Goal: Find specific page/section: Find specific page/section

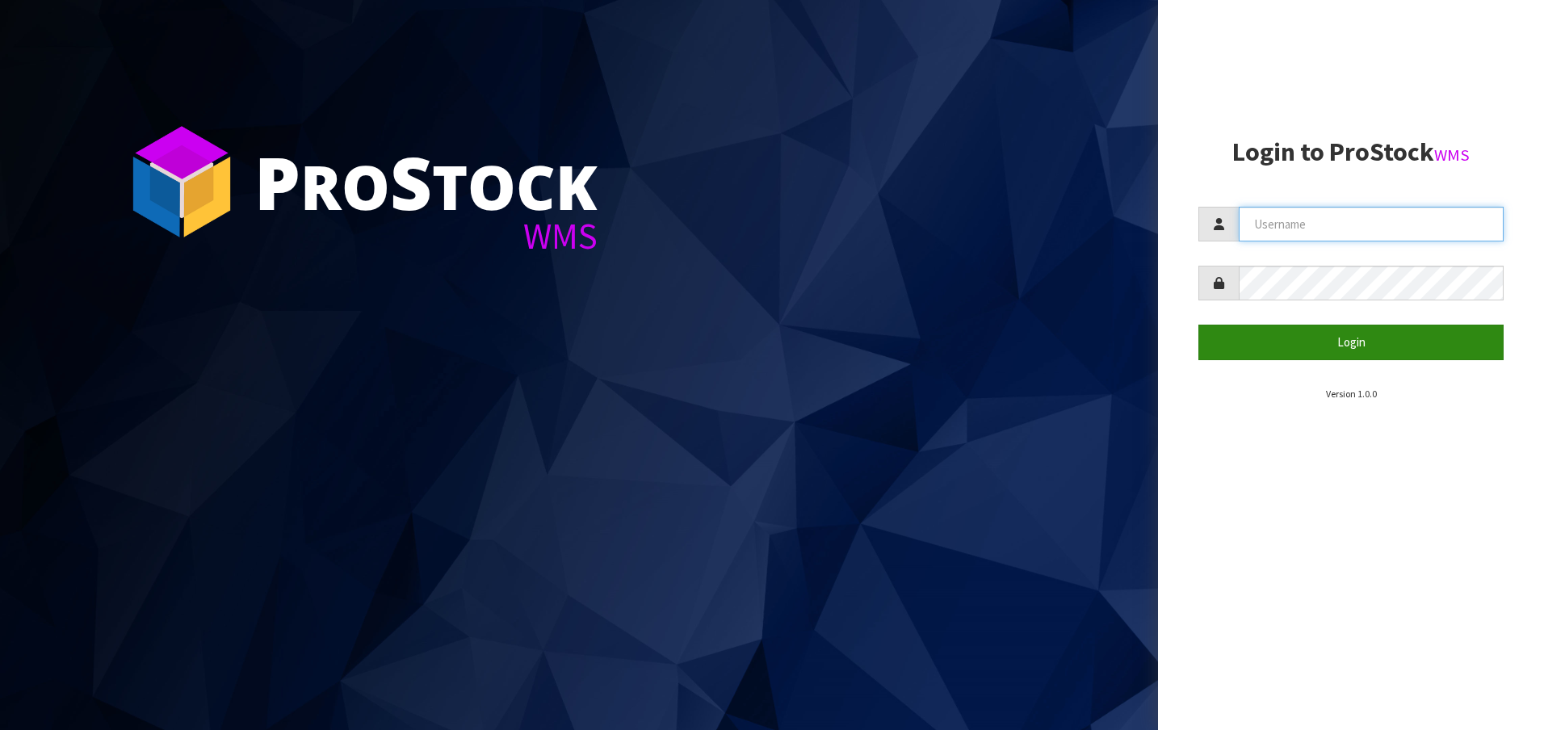
type input "[EMAIL_ADDRESS][DOMAIN_NAME]"
click at [1339, 346] on button "Login" at bounding box center [1350, 342] width 305 height 35
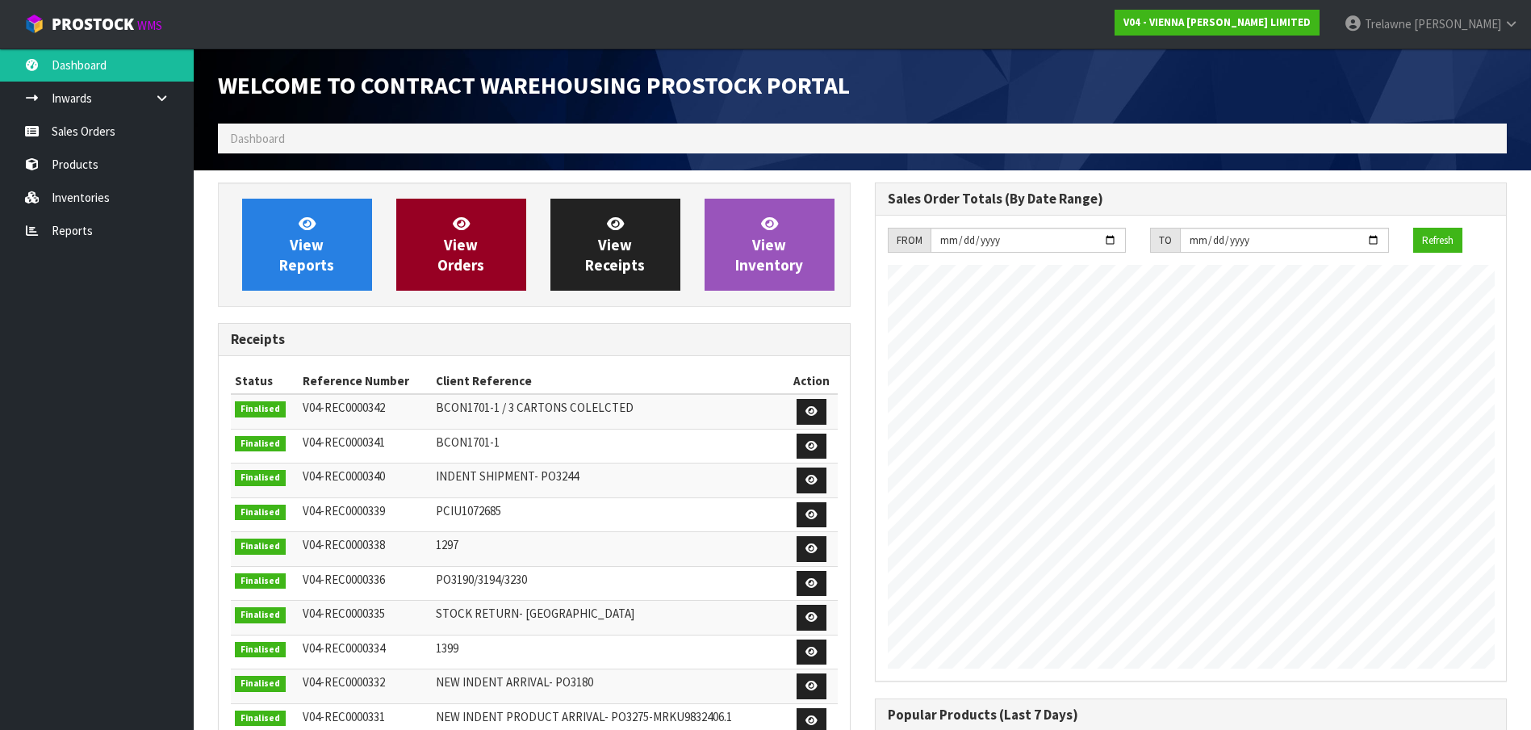
scroll to position [948, 656]
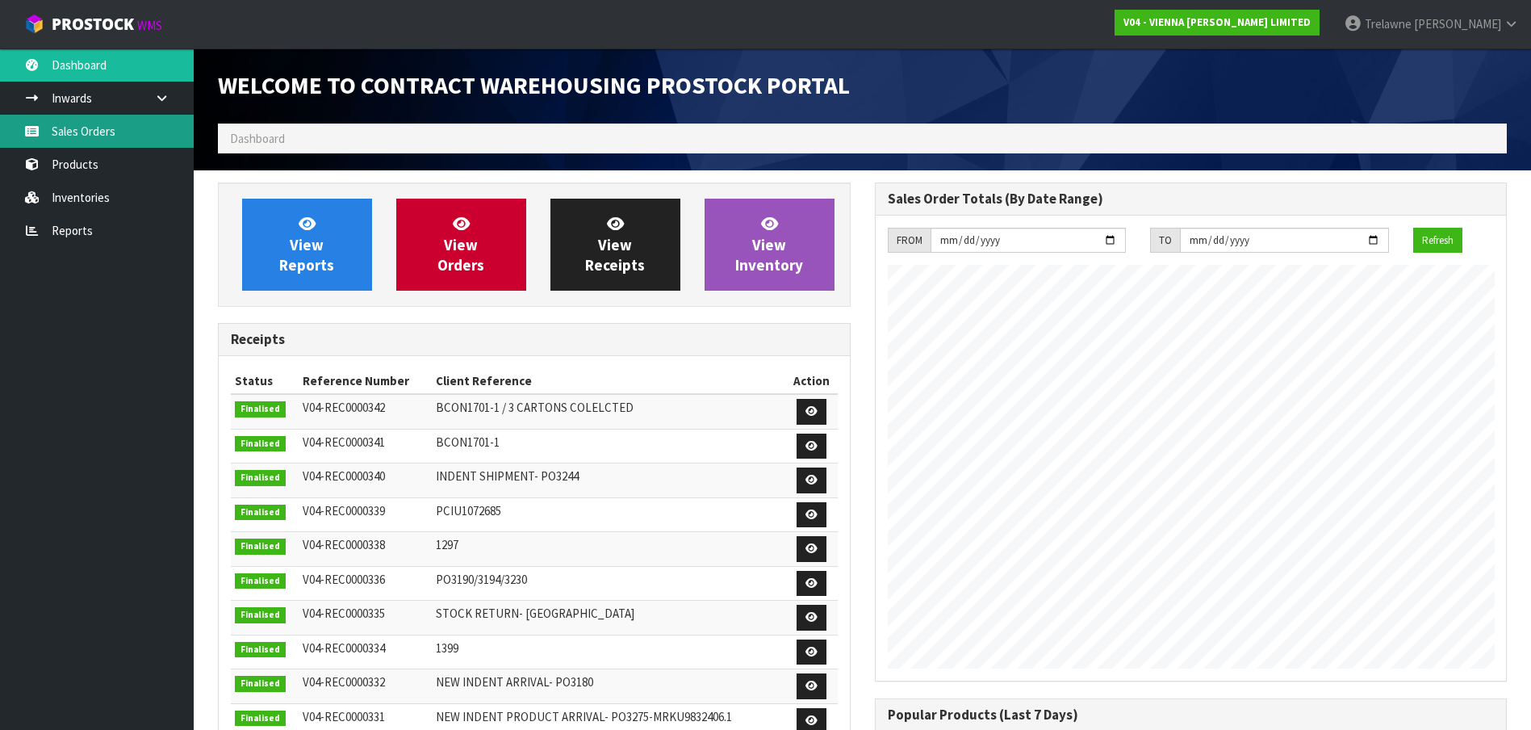
click at [71, 137] on link "Sales Orders" at bounding box center [97, 131] width 194 height 33
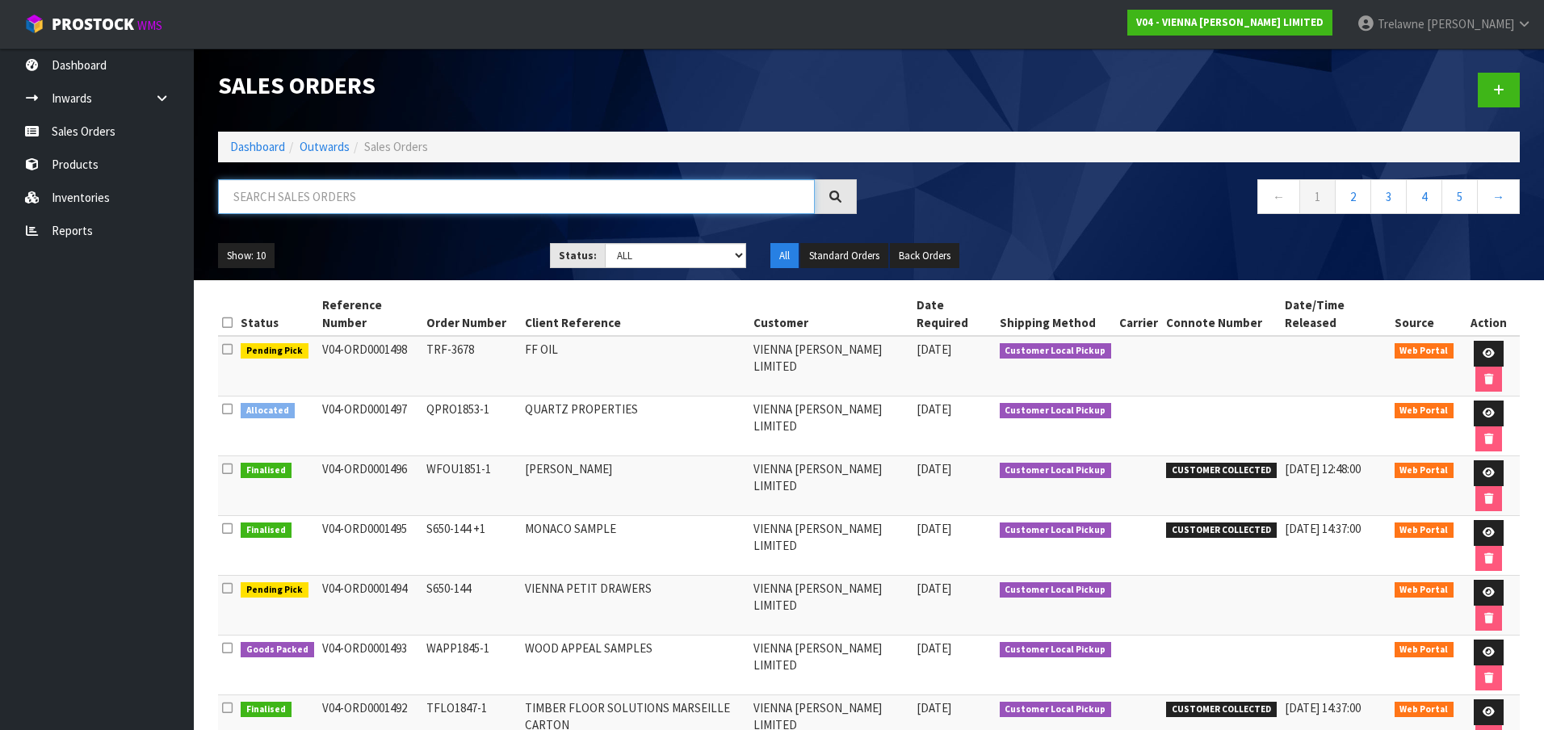
click at [247, 192] on input "text" at bounding box center [516, 196] width 597 height 35
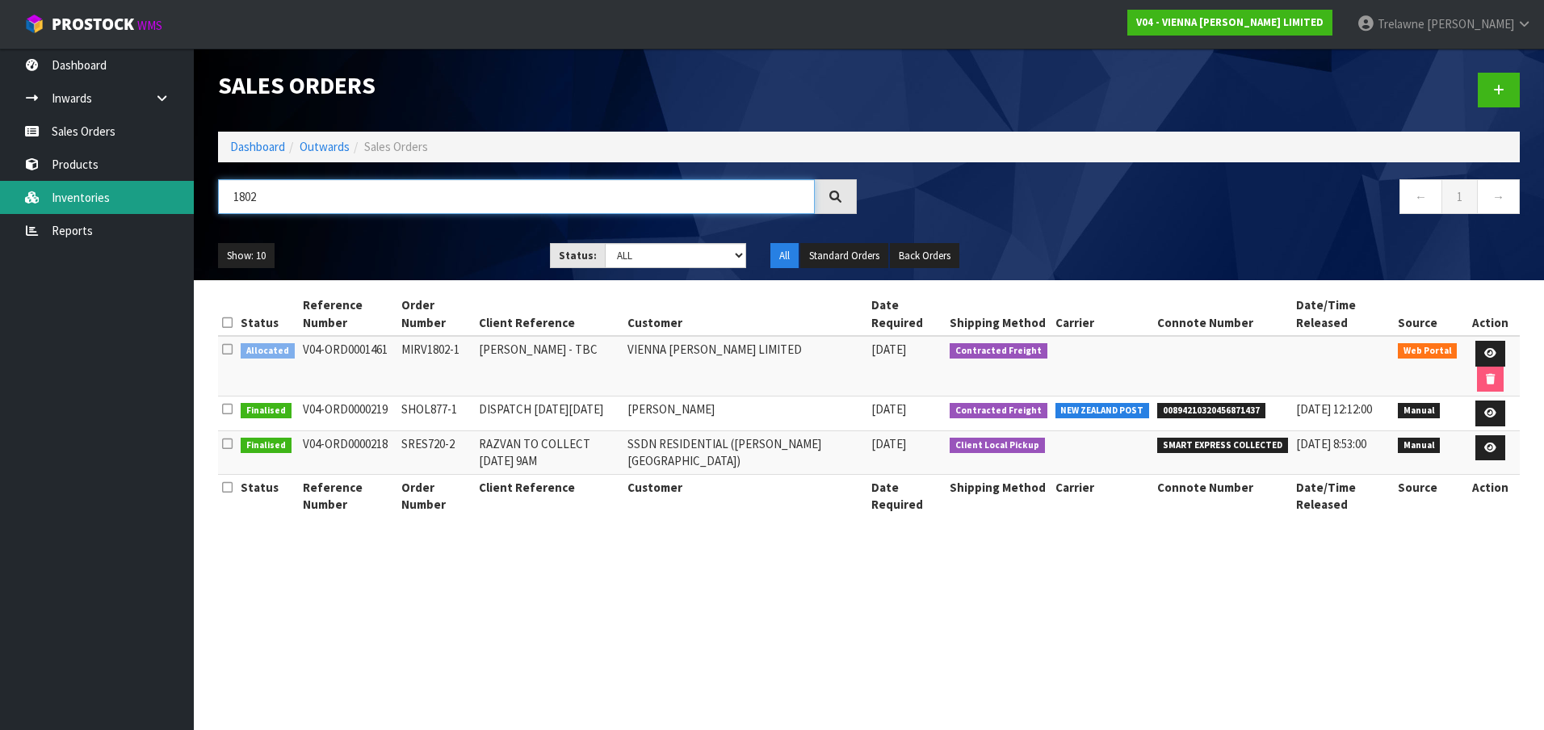
drag, startPoint x: 294, startPoint y: 206, endPoint x: 94, endPoint y: 196, distance: 200.4
click at [191, 197] on body "Toggle navigation ProStock WMS V04 - VIENNA [PERSON_NAME] LIMITED [PERSON_NAME]…" at bounding box center [772, 365] width 1544 height 730
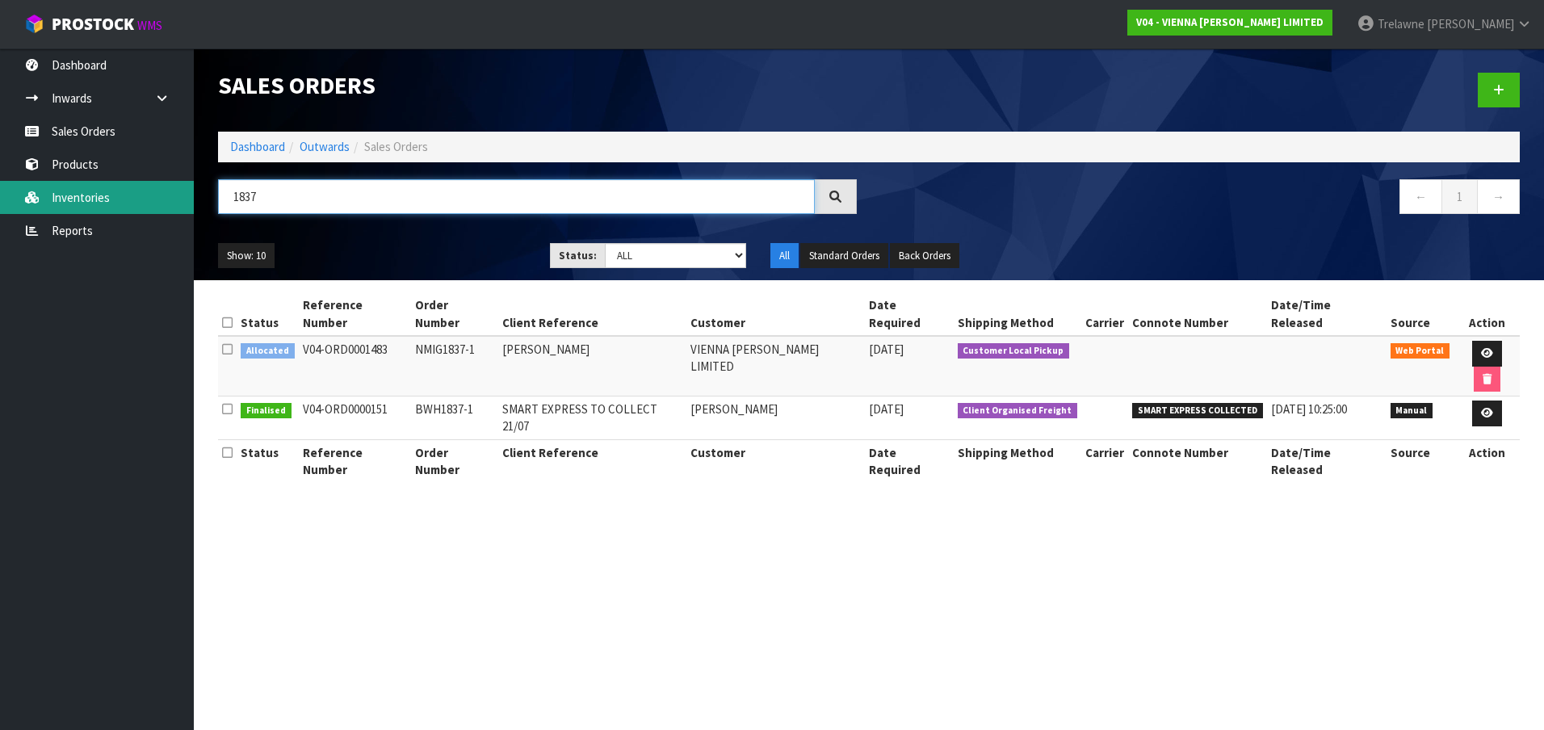
drag, startPoint x: 262, startPoint y: 203, endPoint x: 101, endPoint y: 190, distance: 162.0
click at [114, 190] on body "Toggle navigation ProStock WMS V04 - VIENNA [PERSON_NAME] LIMITED [PERSON_NAME]…" at bounding box center [772, 365] width 1544 height 730
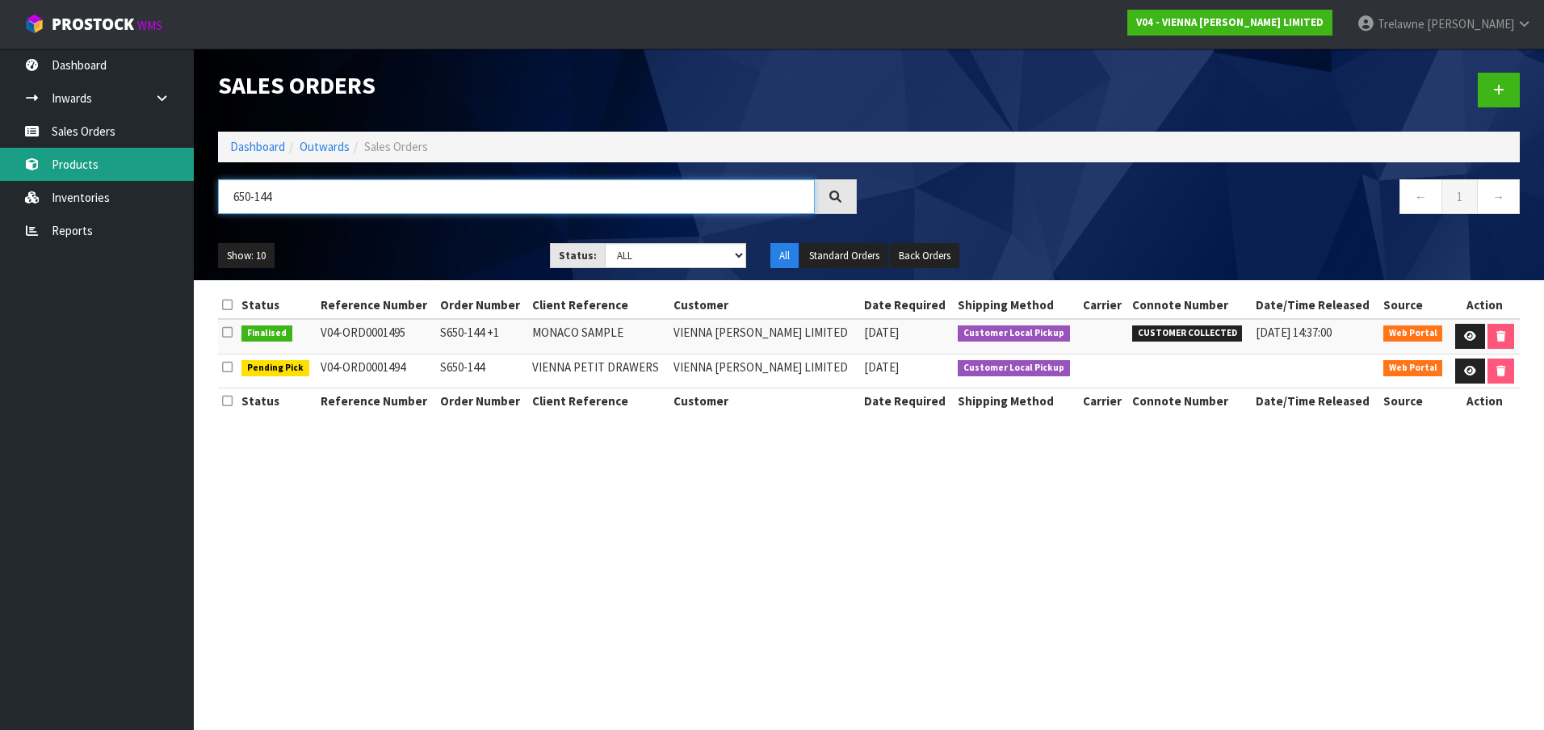
drag, startPoint x: 363, startPoint y: 183, endPoint x: 21, endPoint y: 167, distance: 342.7
click at [87, 171] on body "Toggle navigation ProStock WMS V04 - VIENNA [PERSON_NAME] LIMITED [PERSON_NAME]…" at bounding box center [772, 365] width 1544 height 730
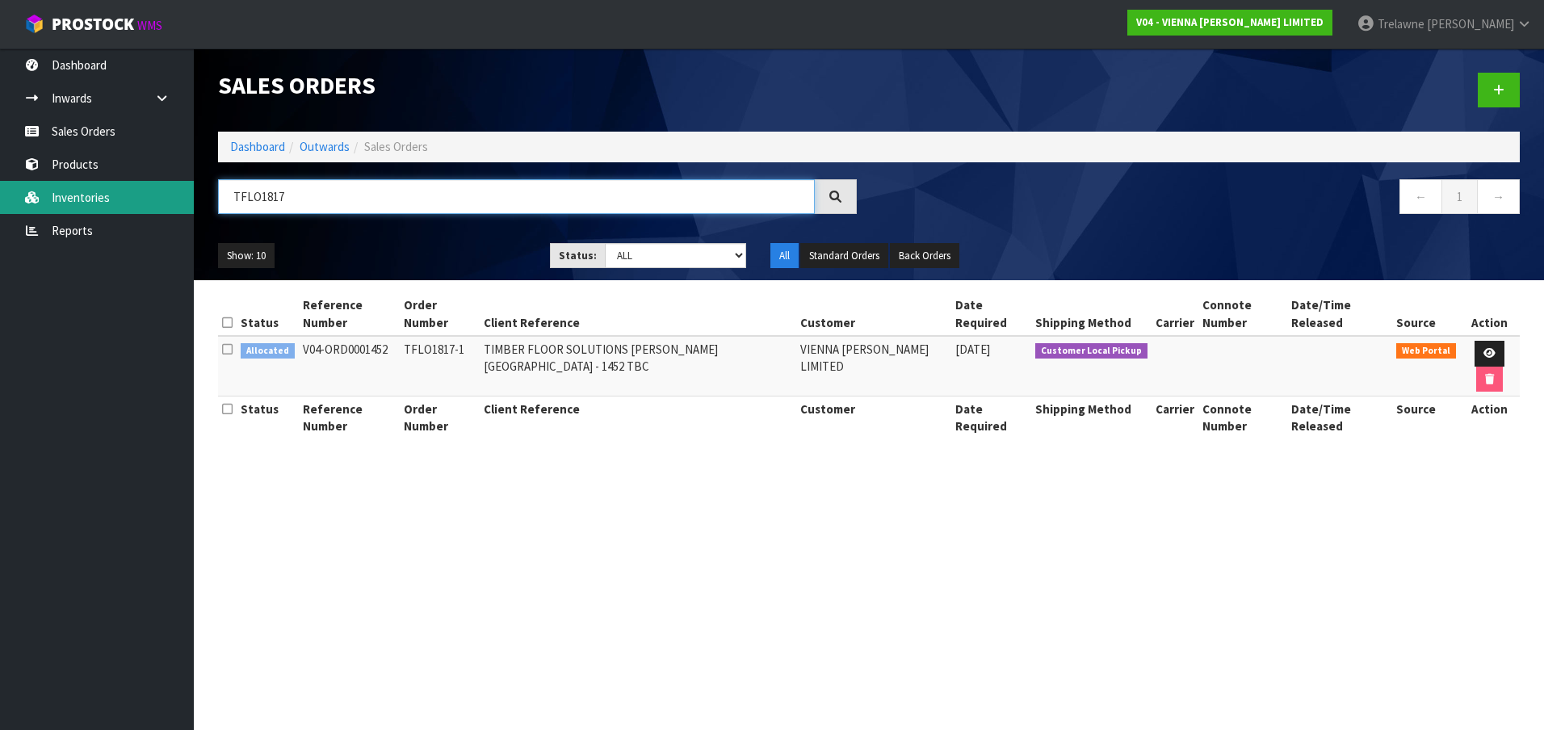
drag, startPoint x: 295, startPoint y: 198, endPoint x: 170, endPoint y: 201, distance: 125.2
click at [170, 201] on body "Toggle navigation ProStock WMS V04 - VIENNA [PERSON_NAME] LIMITED [PERSON_NAME]…" at bounding box center [772, 365] width 1544 height 730
type input "1178"
